Goal: Task Accomplishment & Management: Manage account settings

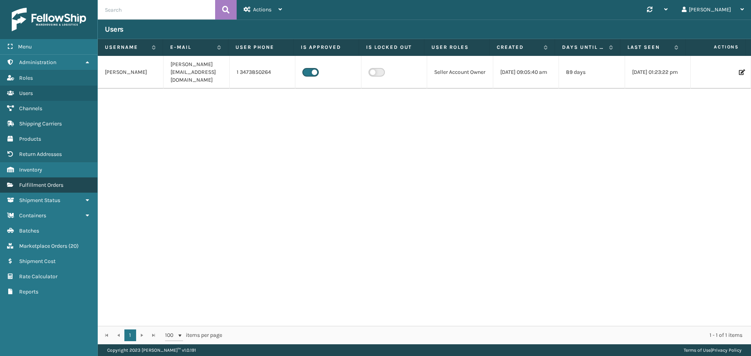
click at [43, 181] on link "Fulfillment Orders" at bounding box center [48, 185] width 97 height 15
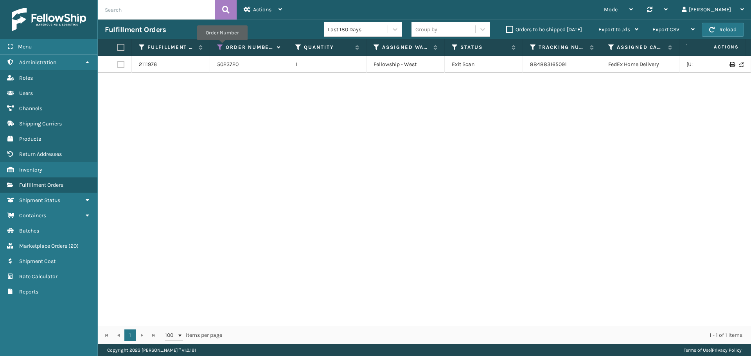
click at [222, 46] on icon at bounding box center [220, 47] width 6 height 7
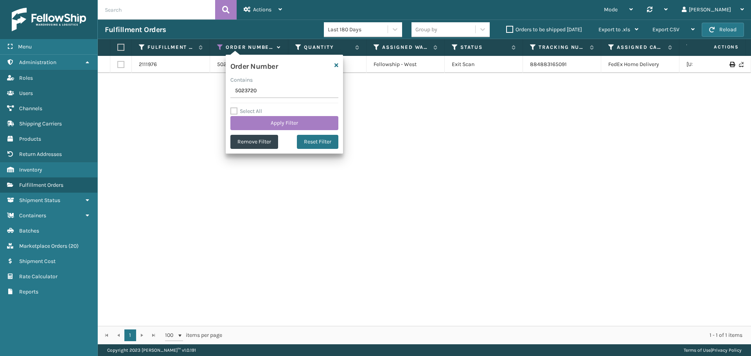
click at [281, 91] on input "5023720" at bounding box center [284, 91] width 108 height 14
type input "5023836"
click at [278, 121] on button "Apply Filter" at bounding box center [284, 123] width 108 height 14
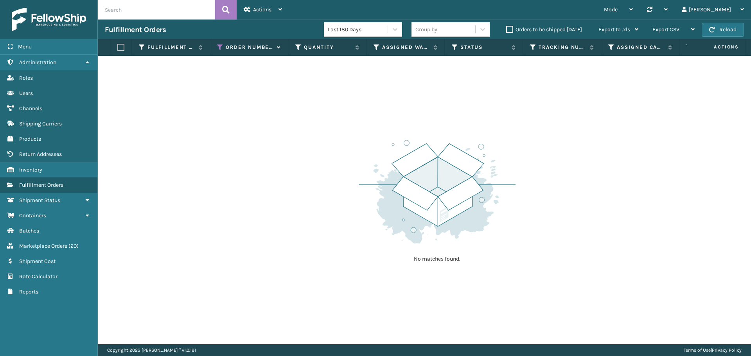
click at [509, 31] on label "Orders to be shipped [DATE]" at bounding box center [544, 29] width 76 height 7
click at [507, 30] on input "Orders to be shipped [DATE]" at bounding box center [506, 27] width 0 height 5
click at [511, 28] on label "Orders to be shipped [DATE]" at bounding box center [544, 29] width 76 height 7
click at [507, 28] on input "Orders to be shipped [DATE]" at bounding box center [506, 27] width 0 height 5
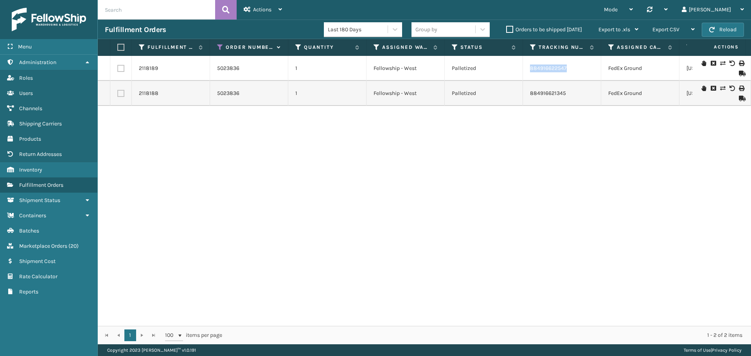
drag, startPoint x: 572, startPoint y: 68, endPoint x: 528, endPoint y: 70, distance: 43.9
click at [528, 70] on td "884916622547" at bounding box center [562, 68] width 78 height 25
copy link "884916622547"
drag, startPoint x: 572, startPoint y: 93, endPoint x: 528, endPoint y: 97, distance: 43.7
click at [528, 97] on td "884916621345" at bounding box center [562, 93] width 78 height 25
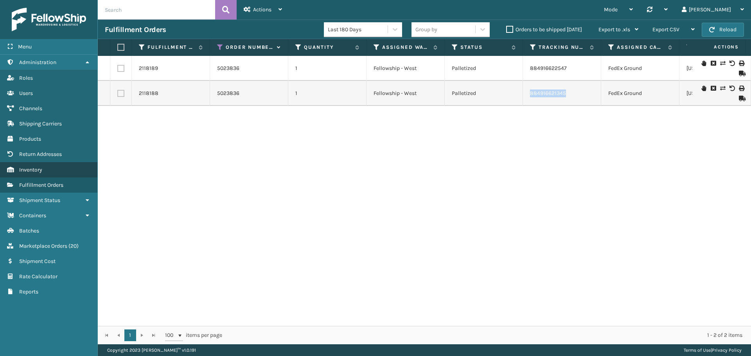
copy link "884916621345"
click at [220, 46] on icon at bounding box center [220, 47] width 6 height 7
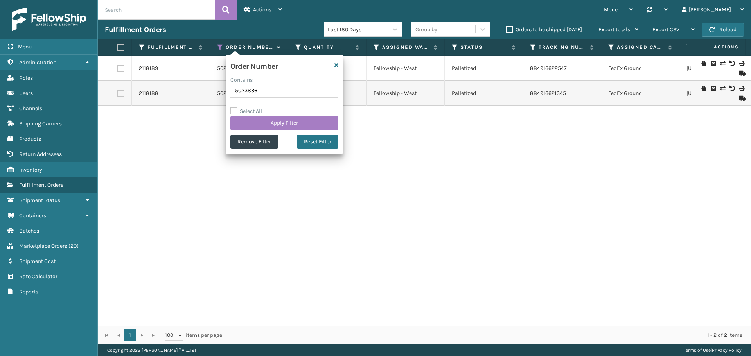
click at [263, 89] on input "5023836" at bounding box center [284, 91] width 108 height 14
type input "5023844"
click at [272, 122] on button "Apply Filter" at bounding box center [284, 123] width 108 height 14
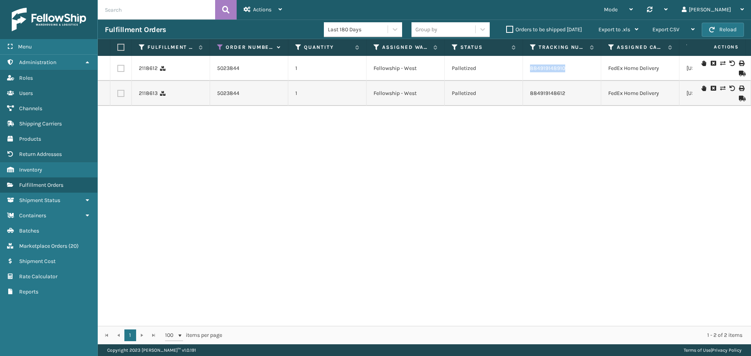
drag, startPoint x: 576, startPoint y: 70, endPoint x: 529, endPoint y: 71, distance: 46.6
click at [529, 71] on td "884919148910" at bounding box center [562, 68] width 78 height 25
copy link "884919148910"
click at [218, 46] on icon at bounding box center [220, 47] width 6 height 7
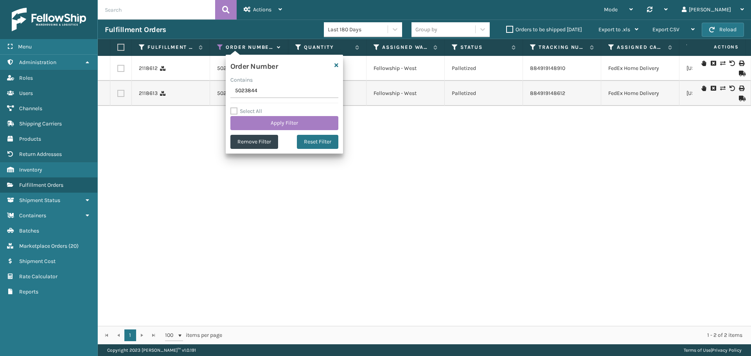
click at [276, 91] on input "5023844" at bounding box center [284, 91] width 108 height 14
type input "5023831"
click at [275, 127] on button "Apply Filter" at bounding box center [284, 123] width 108 height 14
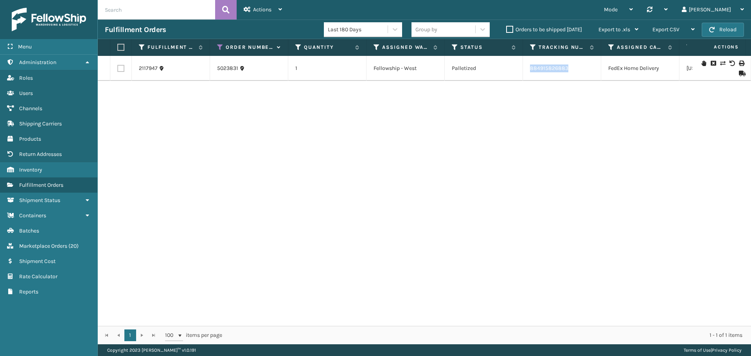
drag, startPoint x: 571, startPoint y: 73, endPoint x: 529, endPoint y: 76, distance: 42.0
click at [529, 76] on td "884915826883" at bounding box center [562, 68] width 78 height 25
copy link "884915826883"
click at [221, 47] on icon at bounding box center [220, 47] width 6 height 7
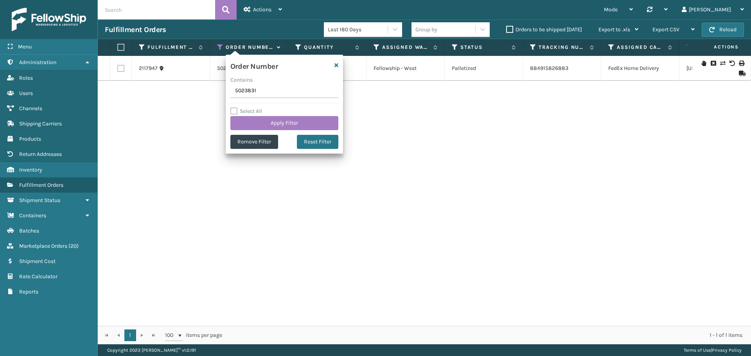
click at [301, 93] on input "5023831" at bounding box center [284, 91] width 108 height 14
type input "5023846"
click at [290, 121] on button "Apply Filter" at bounding box center [284, 123] width 108 height 14
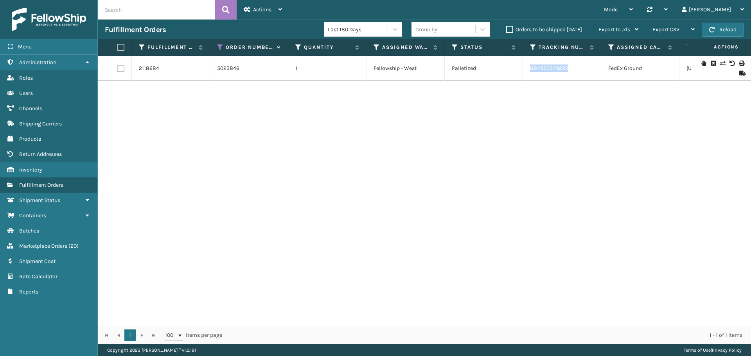
drag, startPoint x: 584, startPoint y: 69, endPoint x: 529, endPoint y: 73, distance: 54.9
click at [529, 73] on td "884920349239" at bounding box center [562, 68] width 78 height 25
copy link "884920349239"
drag, startPoint x: 221, startPoint y: 47, endPoint x: 229, endPoint y: 54, distance: 10.8
click at [221, 47] on icon at bounding box center [220, 47] width 6 height 7
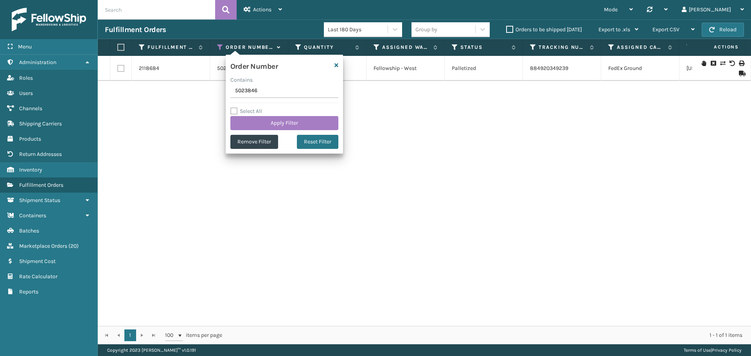
click at [286, 93] on input "5023846" at bounding box center [284, 91] width 108 height 14
type input "5023854"
click at [288, 126] on button "Apply Filter" at bounding box center [284, 123] width 108 height 14
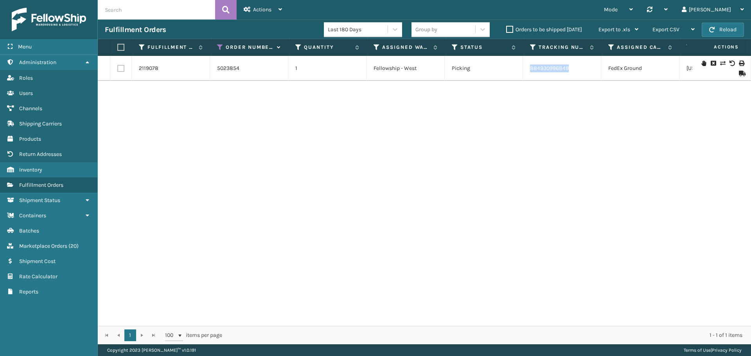
drag, startPoint x: 579, startPoint y: 68, endPoint x: 497, endPoint y: 72, distance: 81.5
click at [526, 72] on td "884930996849" at bounding box center [562, 68] width 78 height 25
copy link "884930996849"
click at [219, 47] on icon at bounding box center [220, 47] width 6 height 7
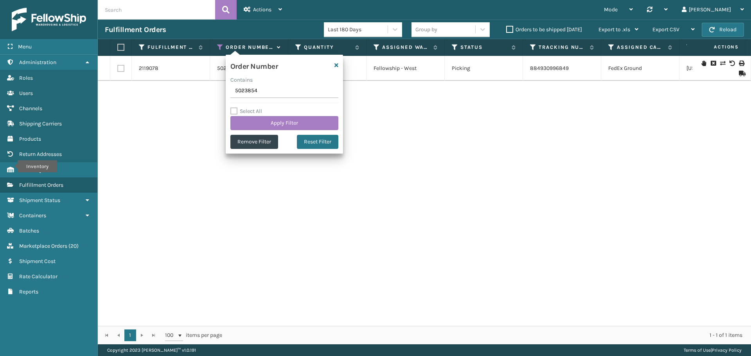
click at [265, 92] on input "5023854" at bounding box center [284, 91] width 108 height 14
type input "5023860"
click at [269, 124] on button "Apply Filter" at bounding box center [284, 123] width 108 height 14
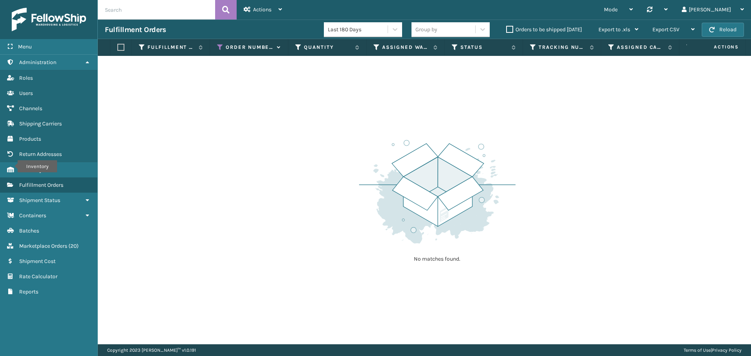
click at [529, 29] on label "Orders to be shipped [DATE]" at bounding box center [544, 29] width 76 height 7
click at [507, 29] on input "Orders to be shipped [DATE]" at bounding box center [506, 27] width 0 height 5
click at [529, 29] on label "Orders to be shipped [DATE]" at bounding box center [544, 29] width 76 height 7
click at [507, 29] on input "Orders to be shipped [DATE]" at bounding box center [506, 27] width 0 height 5
click at [39, 247] on span "Marketplace Orders" at bounding box center [43, 246] width 48 height 7
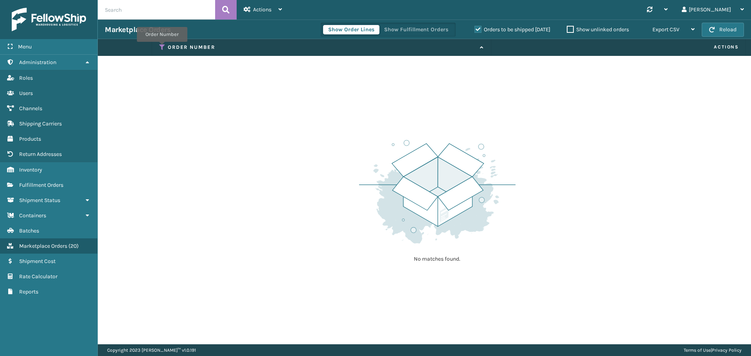
click at [162, 47] on icon at bounding box center [162, 47] width 6 height 7
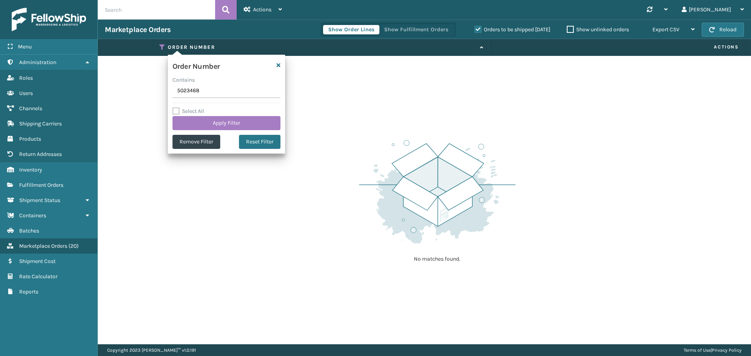
click at [224, 90] on input "5023468" at bounding box center [227, 91] width 108 height 14
type input "5023860"
click at [224, 128] on button "Apply Filter" at bounding box center [227, 123] width 108 height 14
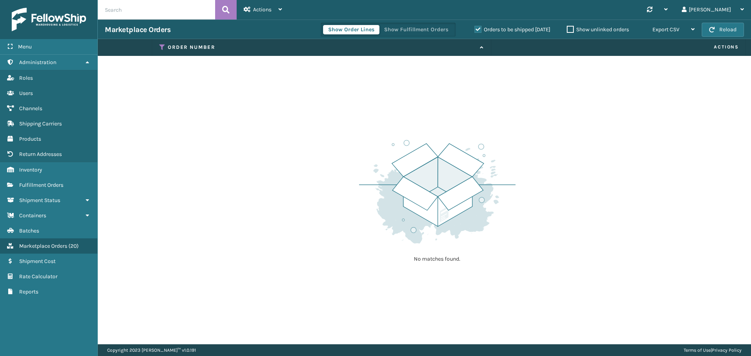
click at [501, 31] on label "Orders to be shipped [DATE]" at bounding box center [513, 29] width 76 height 7
click at [475, 30] on input "Orders to be shipped [DATE]" at bounding box center [475, 27] width 0 height 5
click at [501, 31] on label "Orders to be shipped [DATE]" at bounding box center [513, 29] width 76 height 7
click at [475, 30] on input "Orders to be shipped [DATE]" at bounding box center [475, 27] width 0 height 5
click at [501, 31] on label "Orders to be shipped [DATE]" at bounding box center [513, 29] width 76 height 7
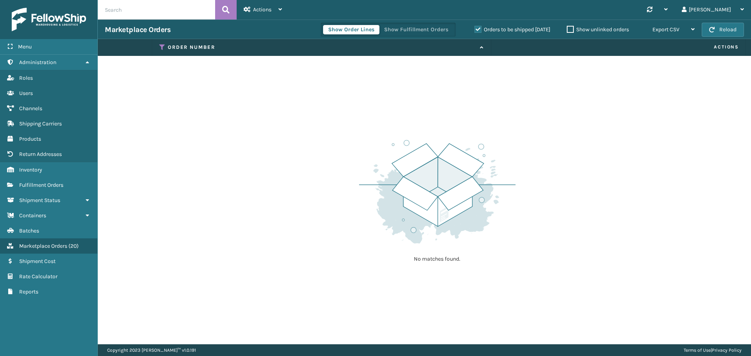
click at [475, 30] on input "Orders to be shipped [DATE]" at bounding box center [475, 27] width 0 height 5
click at [501, 31] on label "Orders to be shipped [DATE]" at bounding box center [513, 29] width 76 height 7
click at [475, 30] on input "Orders to be shipped [DATE]" at bounding box center [475, 27] width 0 height 5
click at [162, 49] on icon at bounding box center [162, 47] width 6 height 7
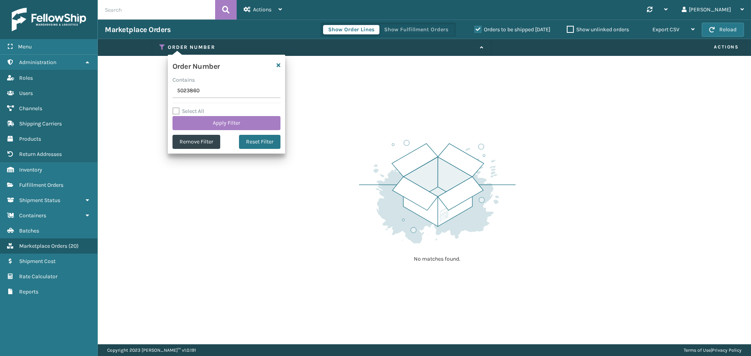
drag, startPoint x: 216, startPoint y: 80, endPoint x: 215, endPoint y: 85, distance: 4.6
click at [216, 81] on div "Contains" at bounding box center [227, 80] width 108 height 8
click at [210, 94] on input "5023860" at bounding box center [227, 91] width 108 height 14
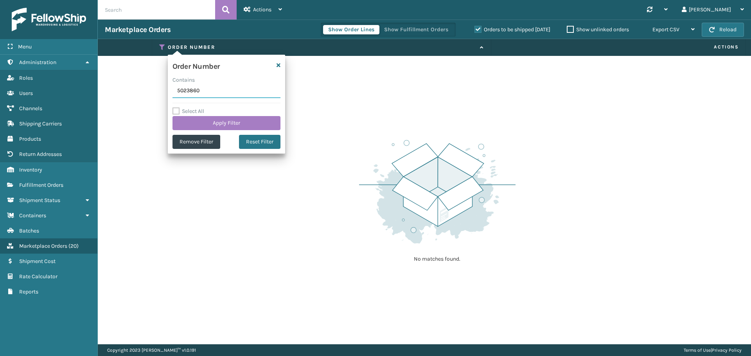
paste input "4"
type input "5023864"
click at [220, 122] on button "Apply Filter" at bounding box center [227, 123] width 108 height 14
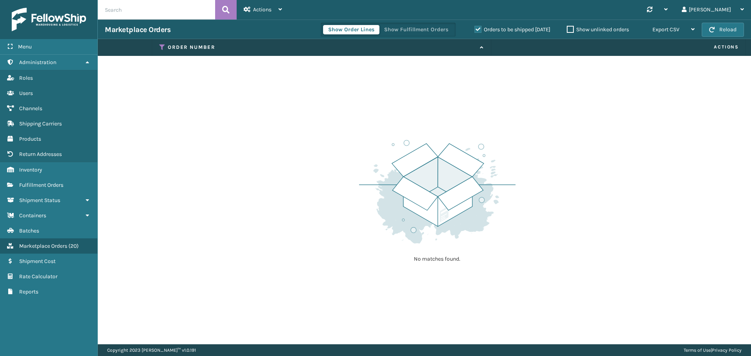
click at [480, 30] on label "Orders to be shipped [DATE]" at bounding box center [513, 29] width 76 height 7
click at [475, 30] on input "Orders to be shipped [DATE]" at bounding box center [475, 27] width 0 height 5
click at [486, 29] on label "Orders to be shipped [DATE]" at bounding box center [513, 29] width 76 height 7
click at [475, 29] on input "Orders to be shipped [DATE]" at bounding box center [475, 27] width 0 height 5
click at [486, 29] on label "Orders to be shipped [DATE]" at bounding box center [513, 29] width 76 height 7
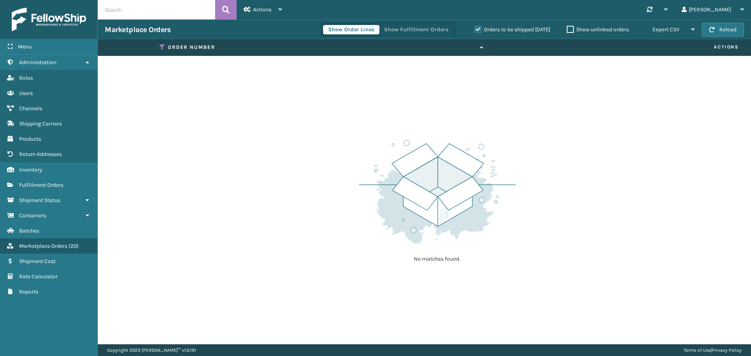
click at [475, 29] on input "Orders to be shipped [DATE]" at bounding box center [475, 27] width 0 height 5
click at [486, 29] on label "Orders to be shipped [DATE]" at bounding box center [513, 29] width 76 height 7
click at [475, 29] on input "Orders to be shipped [DATE]" at bounding box center [475, 27] width 0 height 5
click at [54, 186] on span "Fulfillment Orders" at bounding box center [41, 185] width 44 height 7
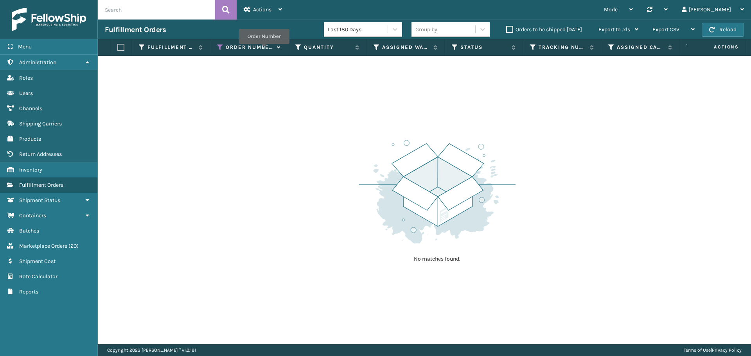
click at [249, 49] on label "Order Number" at bounding box center [249, 47] width 47 height 7
click at [219, 45] on icon at bounding box center [220, 47] width 6 height 7
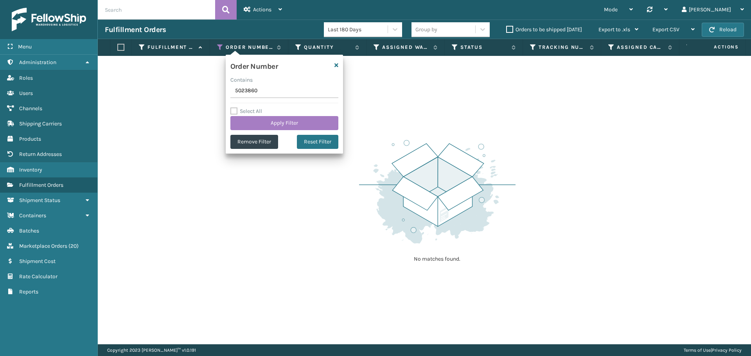
click at [250, 92] on input "5023860" at bounding box center [284, 91] width 108 height 14
type input "5023864"
click at [271, 123] on button "Apply Filter" at bounding box center [284, 123] width 108 height 14
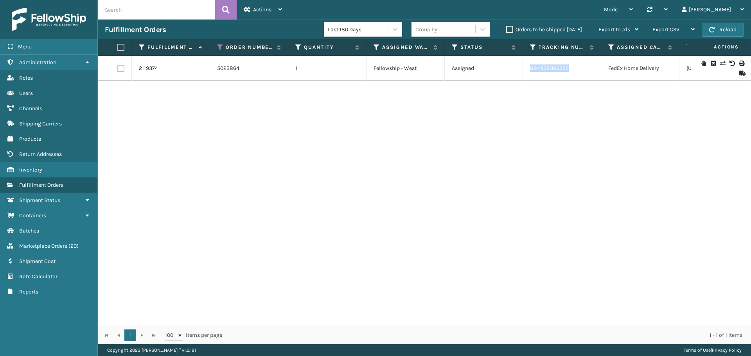
drag, startPoint x: 578, startPoint y: 68, endPoint x: 529, endPoint y: 74, distance: 49.2
click at [529, 74] on td "884938365395" at bounding box center [562, 68] width 78 height 25
copy link "884938365395"
click at [219, 46] on icon at bounding box center [220, 47] width 6 height 7
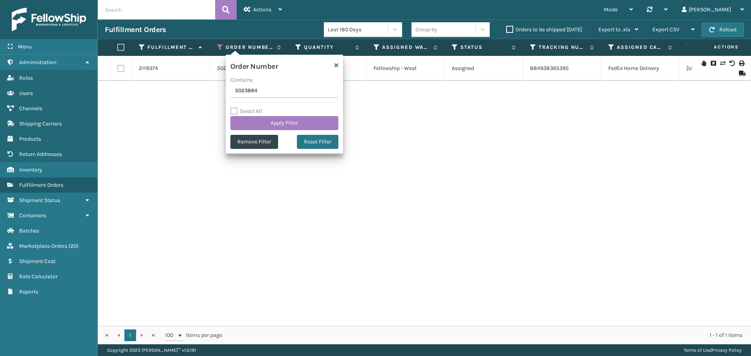
click at [249, 92] on input "5023864" at bounding box center [284, 91] width 108 height 14
type input "5023860"
click at [269, 121] on button "Apply Filter" at bounding box center [284, 123] width 108 height 14
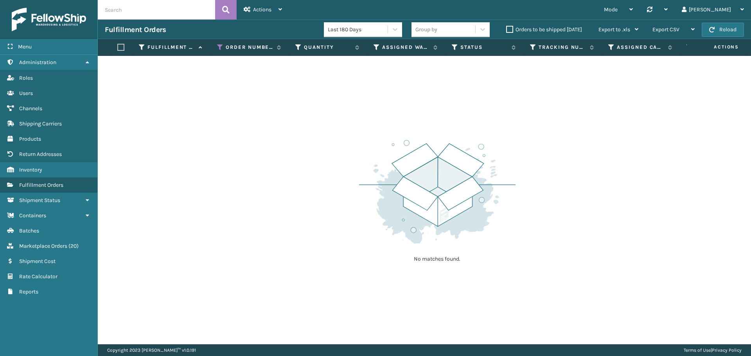
click at [514, 33] on div "Orders to be shipped [DATE]" at bounding box center [545, 29] width 92 height 9
click at [511, 29] on label "Orders to be shipped [DATE]" at bounding box center [544, 29] width 76 height 7
click at [507, 29] on input "Orders to be shipped [DATE]" at bounding box center [506, 27] width 0 height 5
click at [511, 29] on label "Orders to be shipped [DATE]" at bounding box center [544, 29] width 76 height 7
click at [507, 29] on input "Orders to be shipped [DATE]" at bounding box center [506, 27] width 0 height 5
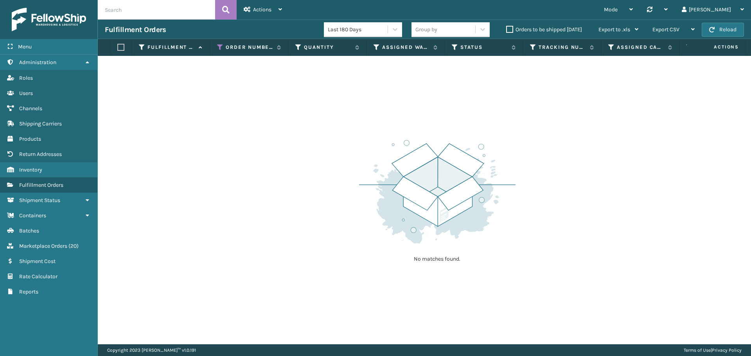
click at [511, 29] on label "Orders to be shipped [DATE]" at bounding box center [544, 29] width 76 height 7
click at [507, 29] on input "Orders to be shipped [DATE]" at bounding box center [506, 27] width 0 height 5
click at [511, 29] on label "Orders to be shipped [DATE]" at bounding box center [544, 29] width 76 height 7
click at [507, 29] on input "Orders to be shipped [DATE]" at bounding box center [506, 27] width 0 height 5
click at [511, 29] on label "Orders to be shipped [DATE]" at bounding box center [544, 29] width 76 height 7
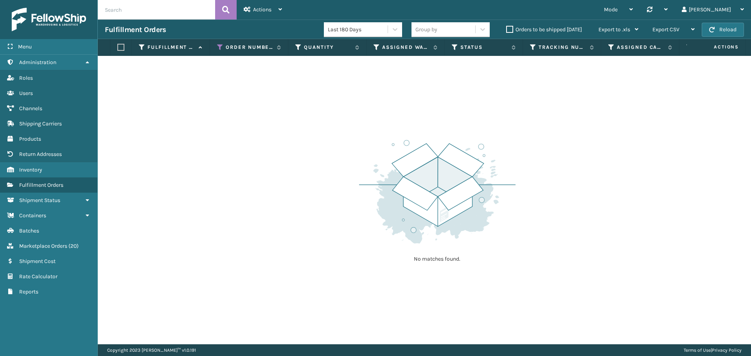
click at [507, 29] on input "Orders to be shipped [DATE]" at bounding box center [506, 27] width 0 height 5
click at [511, 29] on label "Orders to be shipped [DATE]" at bounding box center [544, 29] width 76 height 7
click at [507, 29] on input "Orders to be shipped [DATE]" at bounding box center [506, 27] width 0 height 5
click at [41, 245] on span "Marketplace Orders" at bounding box center [43, 246] width 48 height 7
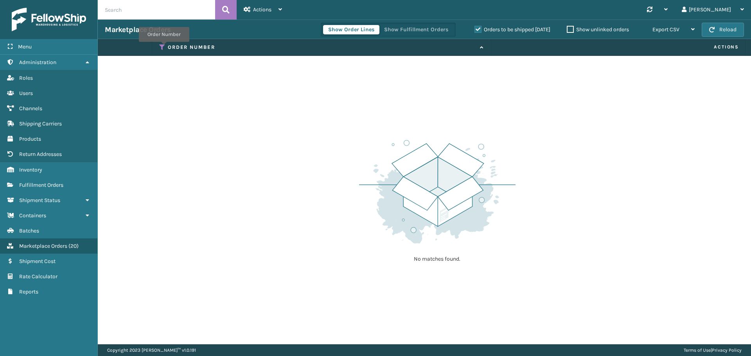
click at [164, 47] on icon at bounding box center [162, 47] width 6 height 7
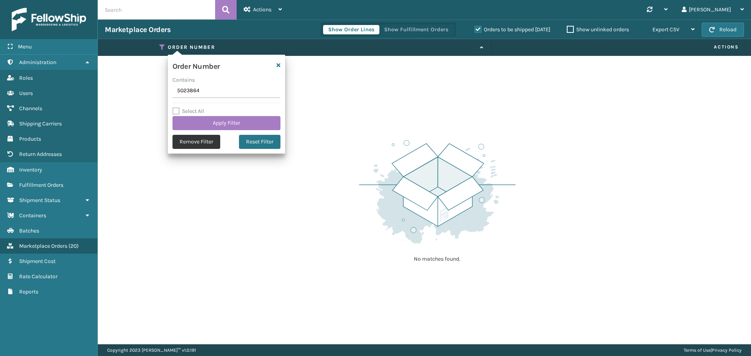
click at [193, 144] on button "Remove Filter" at bounding box center [197, 142] width 48 height 14
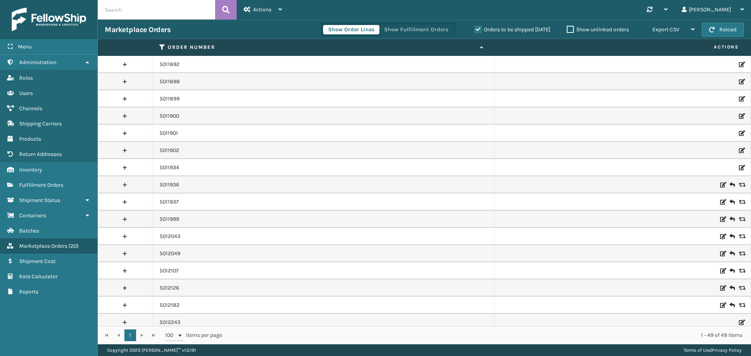
scroll to position [573, 0]
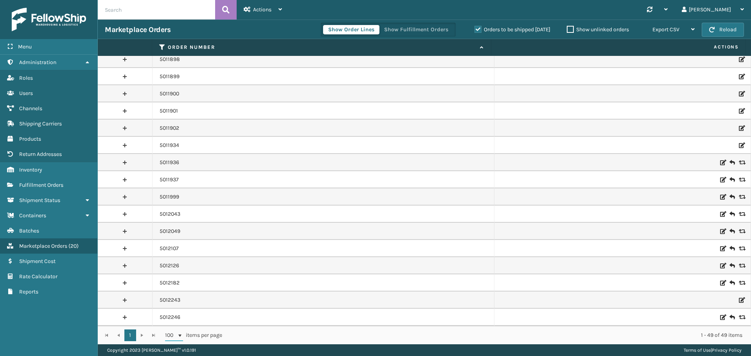
click at [177, 334] on span at bounding box center [180, 336] width 6 height 6
click at [176, 335] on span "100" at bounding box center [171, 336] width 12 height 8
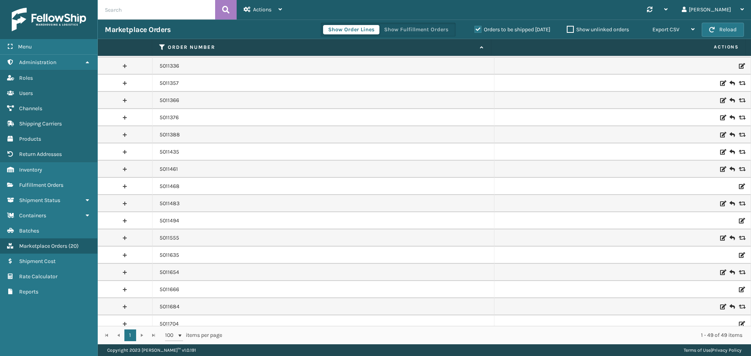
scroll to position [0, 0]
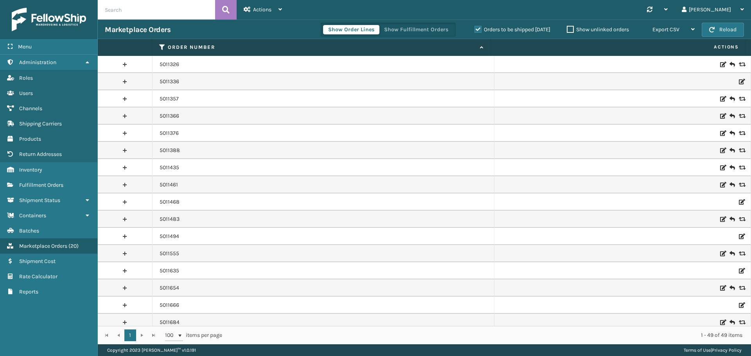
click at [482, 29] on label "Orders to be shipped [DATE]" at bounding box center [513, 29] width 76 height 7
click at [475, 29] on input "Orders to be shipped [DATE]" at bounding box center [475, 27] width 0 height 5
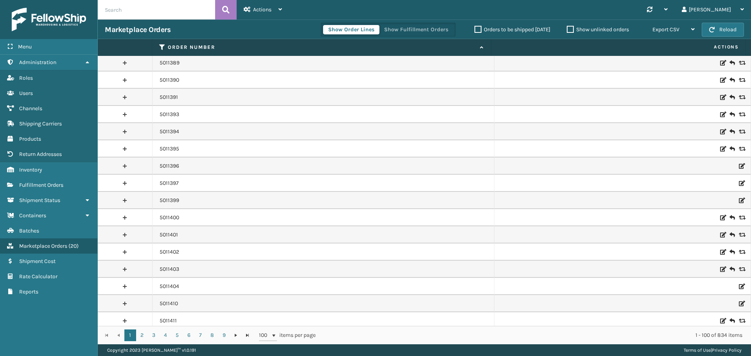
scroll to position [1451, 0]
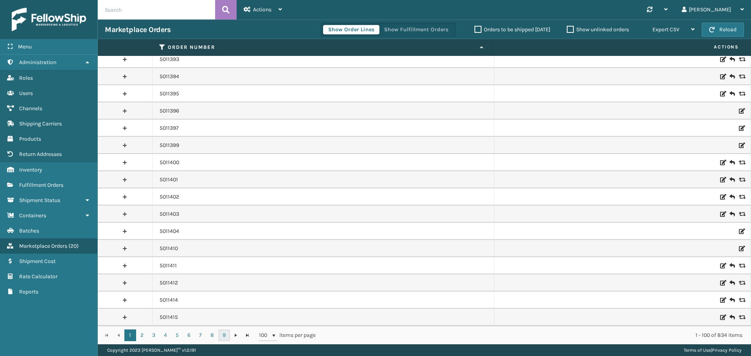
click at [227, 335] on link "9" at bounding box center [224, 336] width 12 height 12
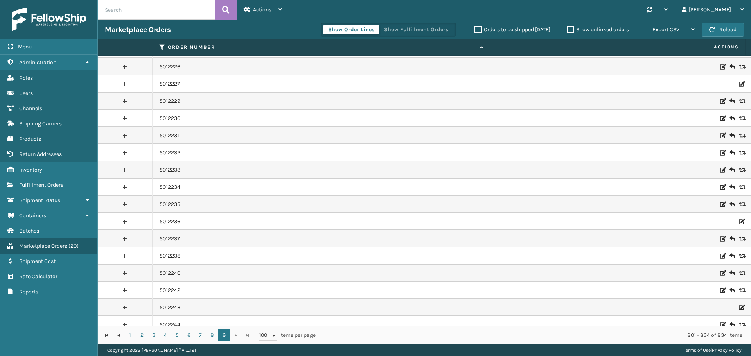
scroll to position [315, 0]
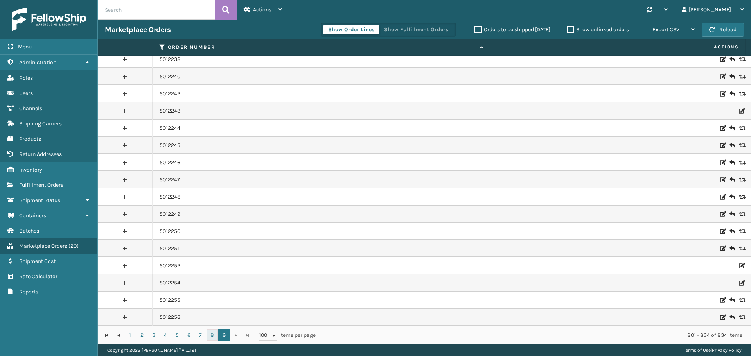
click at [212, 338] on link "8" at bounding box center [213, 336] width 12 height 12
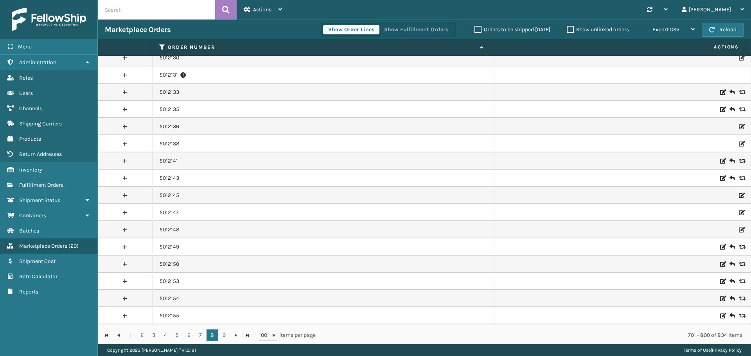
scroll to position [1451, 0]
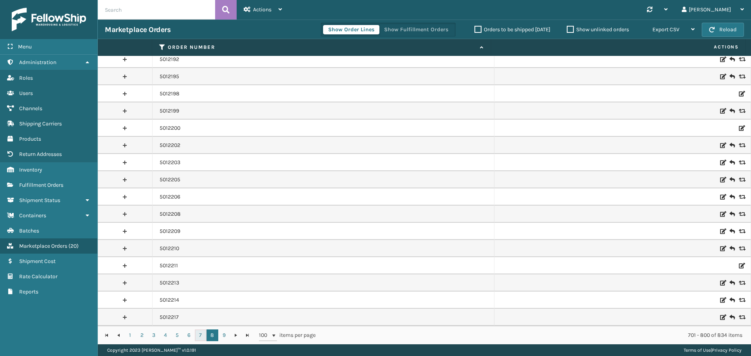
click at [200, 336] on link "7" at bounding box center [201, 336] width 12 height 12
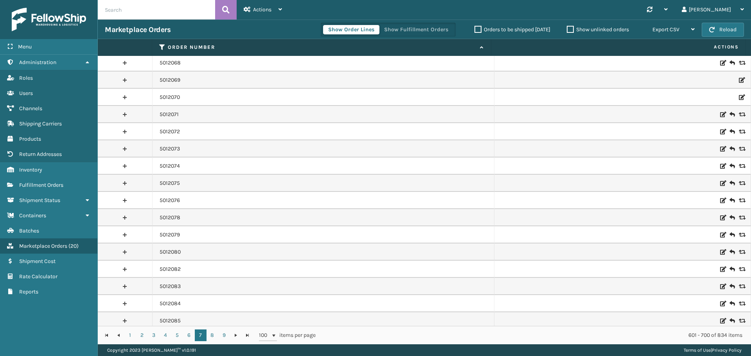
scroll to position [1451, 0]
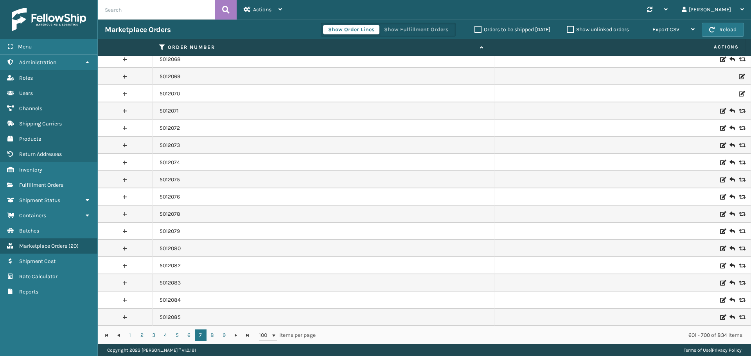
click at [571, 29] on label "Show unlinked orders" at bounding box center [598, 29] width 62 height 7
click at [567, 29] on input "Show unlinked orders" at bounding box center [567, 27] width 0 height 5
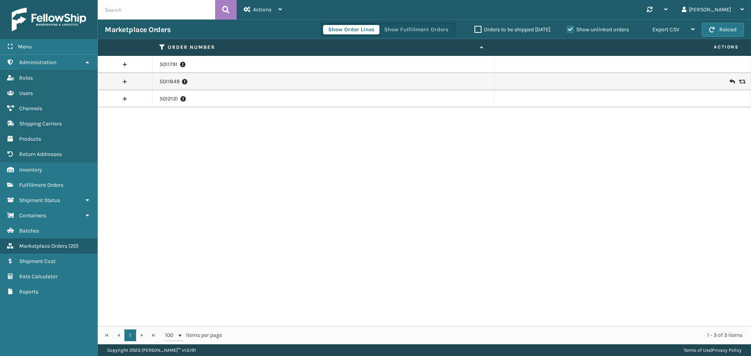
click at [240, 220] on div "5011791 5011849 5012131" at bounding box center [424, 191] width 653 height 270
click at [125, 65] on link at bounding box center [125, 64] width 54 height 13
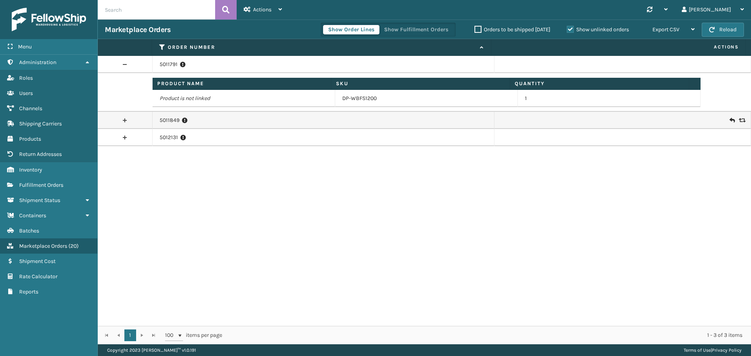
click at [125, 65] on link at bounding box center [125, 64] width 54 height 13
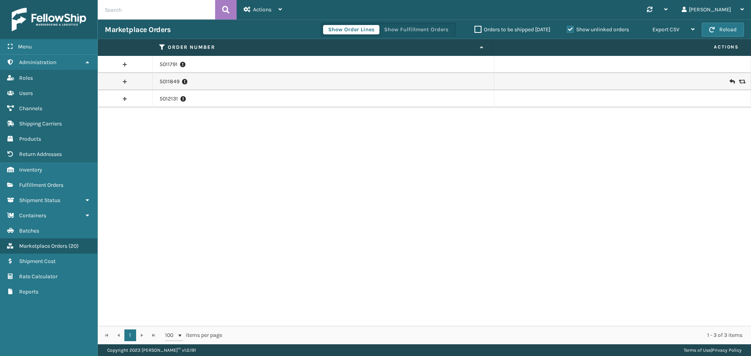
click at [122, 83] on link at bounding box center [125, 82] width 54 height 13
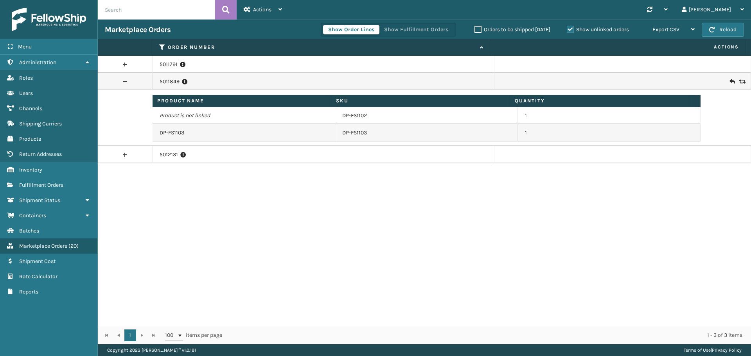
click at [122, 83] on link at bounding box center [125, 82] width 54 height 13
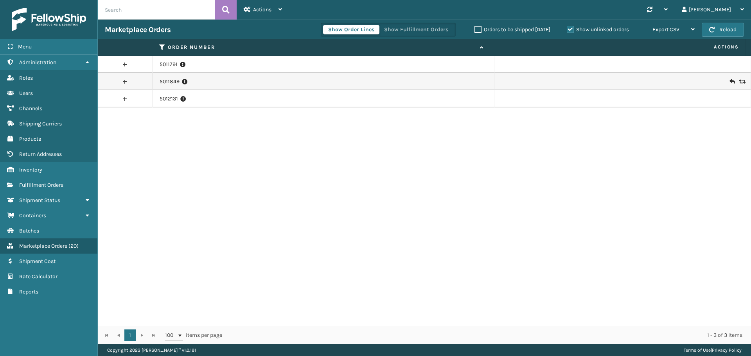
click at [124, 101] on link at bounding box center [125, 99] width 54 height 13
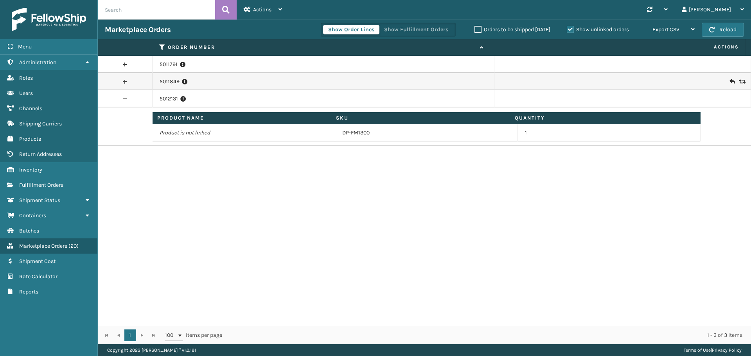
click at [124, 101] on link at bounding box center [125, 99] width 54 height 13
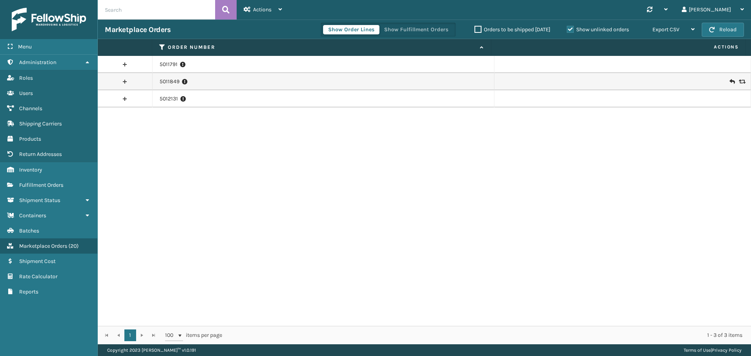
click at [572, 28] on label "Show unlinked orders" at bounding box center [598, 29] width 62 height 7
click at [567, 28] on input "Show unlinked orders" at bounding box center [567, 27] width 0 height 5
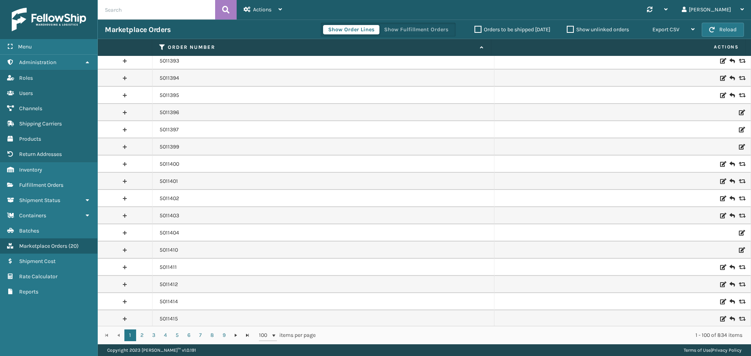
scroll to position [1451, 0]
click at [141, 338] on link "2" at bounding box center [142, 336] width 12 height 12
click at [155, 338] on link "3" at bounding box center [154, 336] width 12 height 12
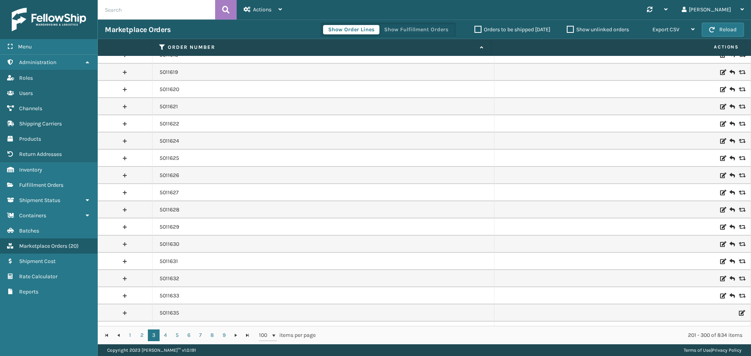
scroll to position [1451, 0]
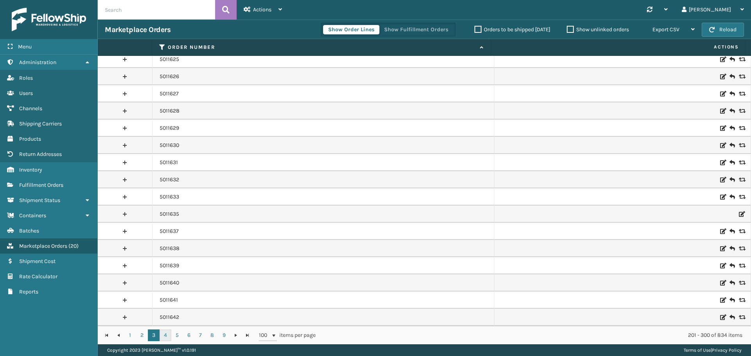
click at [166, 337] on link "4" at bounding box center [166, 336] width 12 height 12
click at [177, 337] on link "5" at bounding box center [177, 336] width 12 height 12
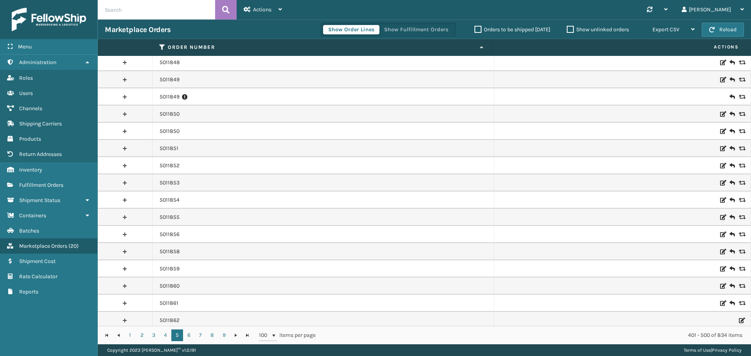
scroll to position [1451, 0]
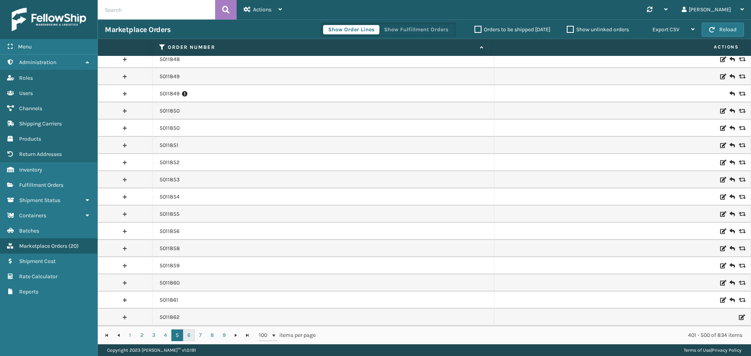
click at [189, 334] on link "6" at bounding box center [189, 336] width 12 height 12
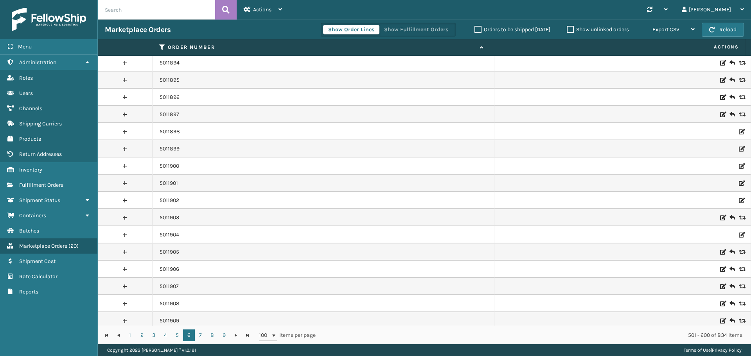
scroll to position [473, 0]
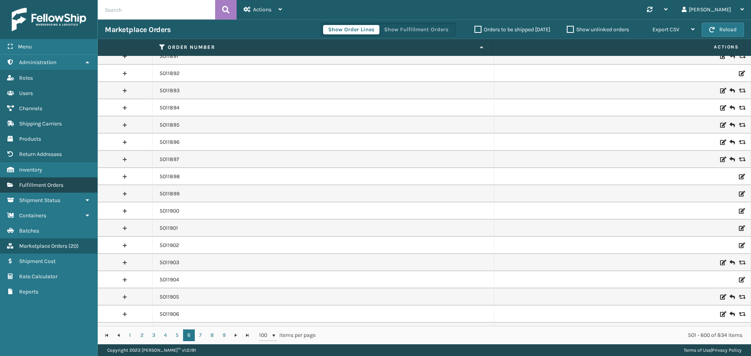
click at [41, 183] on span "Fulfillment Orders" at bounding box center [41, 185] width 44 height 7
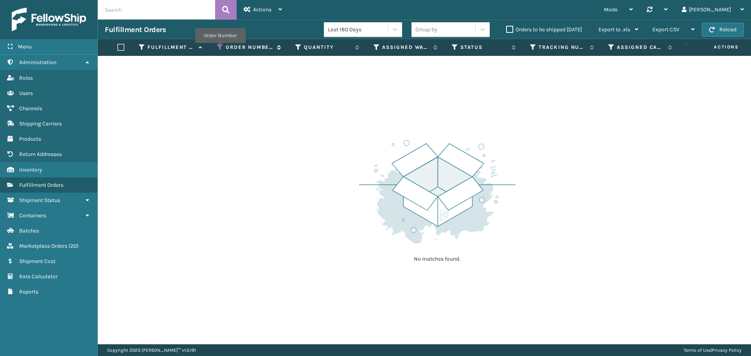
click at [220, 49] on icon at bounding box center [220, 47] width 6 height 7
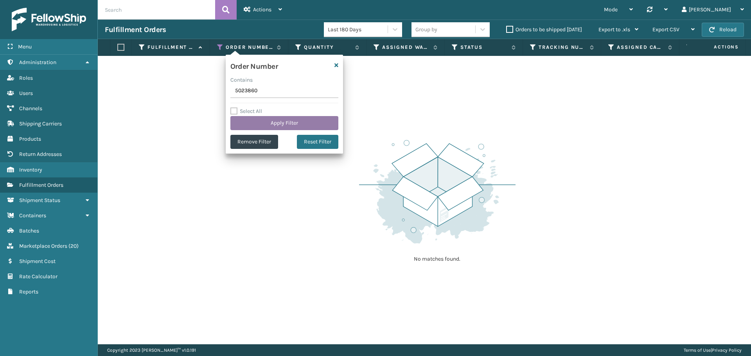
click at [266, 124] on button "Apply Filter" at bounding box center [284, 123] width 108 height 14
